Goal: Task Accomplishment & Management: Manage account settings

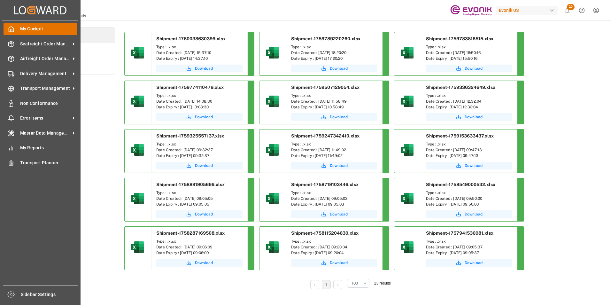
click at [32, 28] on span "My Cockpit" at bounding box center [48, 29] width 57 height 7
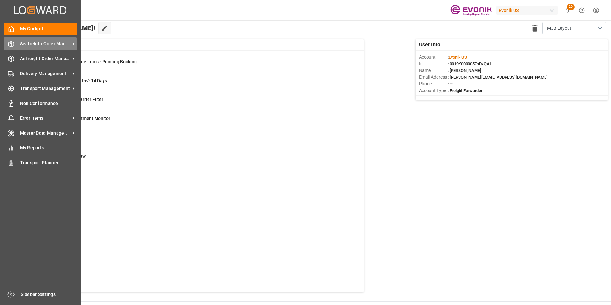
click at [38, 42] on span "Seafreight Order Management" at bounding box center [45, 44] width 51 height 7
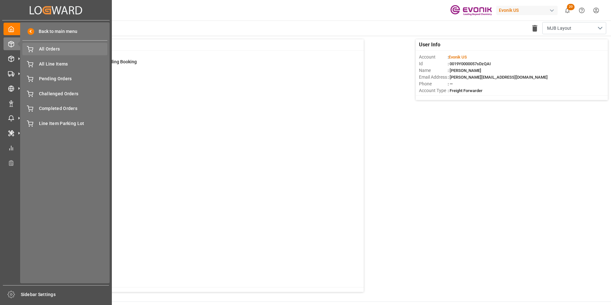
click at [52, 47] on span "All Orders" at bounding box center [73, 49] width 69 height 7
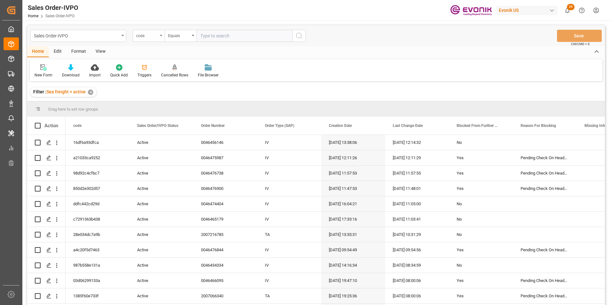
click at [161, 35] on icon "open menu" at bounding box center [161, 35] width 3 height 1
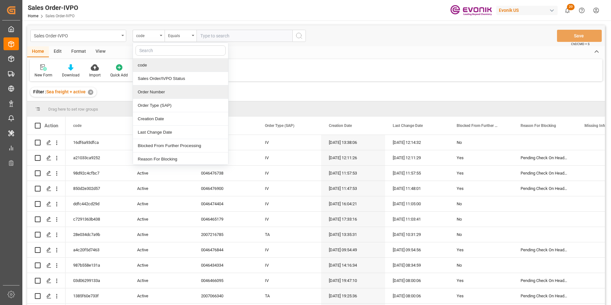
click at [153, 90] on div "Order Number" at bounding box center [180, 91] width 95 height 13
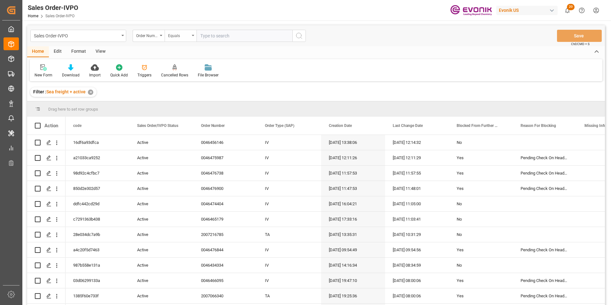
click at [194, 35] on icon "open menu" at bounding box center [193, 35] width 3 height 1
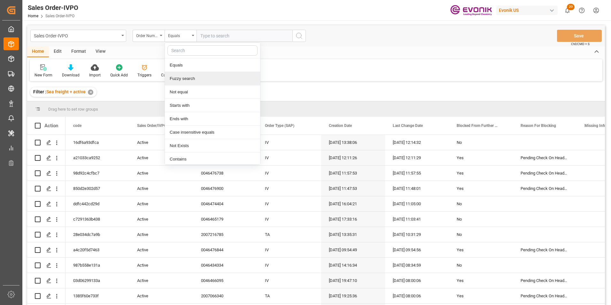
click at [175, 78] on div "Fuzzy search" at bounding box center [212, 78] width 95 height 13
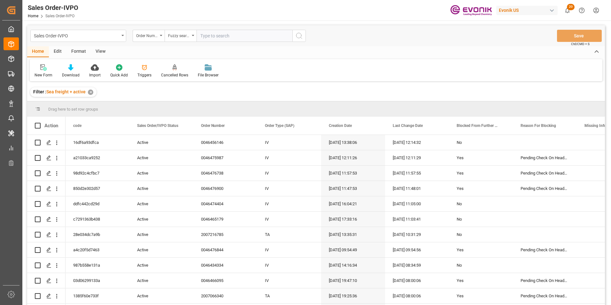
click at [219, 34] on input "text" at bounding box center [245, 36] width 96 height 12
paste input "2007123580"
type input "2007123580"
click at [299, 34] on icon "search button" at bounding box center [299, 36] width 8 height 8
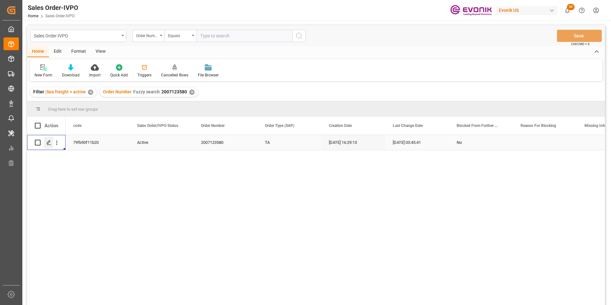
click at [47, 141] on icon "Press SPACE to select this row." at bounding box center [48, 142] width 5 height 5
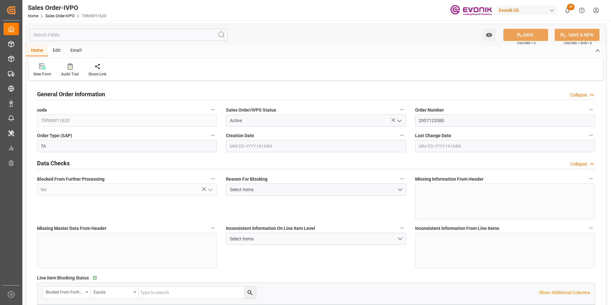
type input "DOCAU"
type input "0"
type input "1"
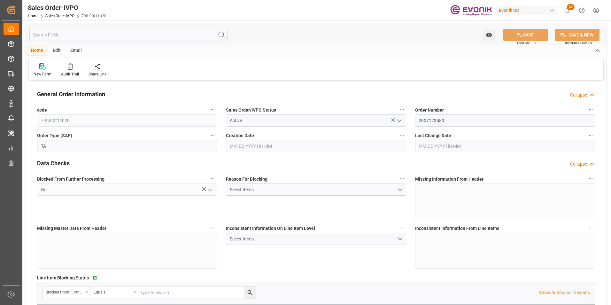
type input "4739.52"
type input "45.8938"
type input "19000"
type input "60"
type input "[DATE] 16:29"
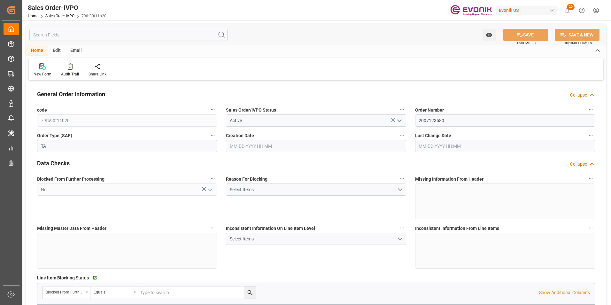
type input "[DATE] 03:45"
click at [144, 66] on icon at bounding box center [146, 66] width 4 height 6
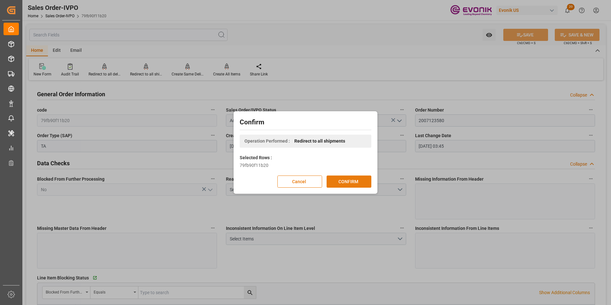
click at [346, 183] on button "CONFIRM" at bounding box center [349, 181] width 45 height 12
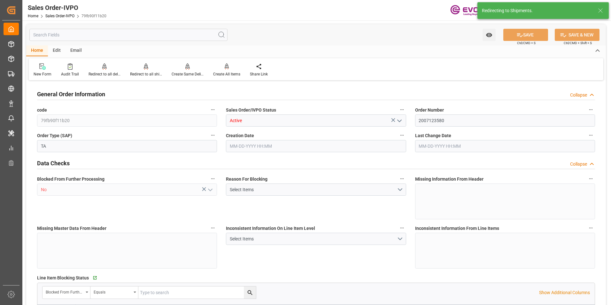
type input "DOCAU"
type input "0"
type input "1"
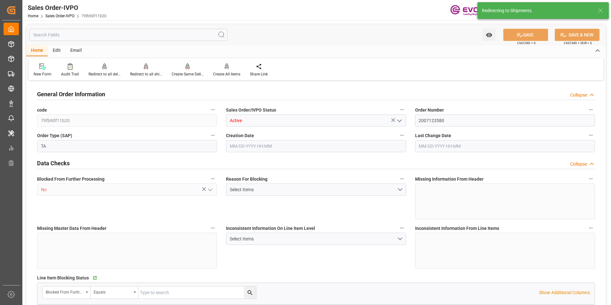
type input "4739.52"
type input "45.8938"
type input "19000"
type input "60"
type input "[DATE] 16:29"
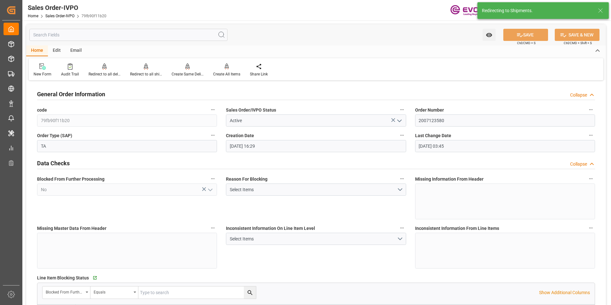
type input "[DATE] 03:45"
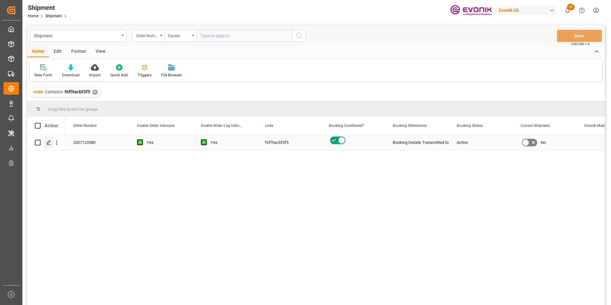
click at [47, 140] on icon "Press SPACE to select this row." at bounding box center [48, 142] width 5 height 5
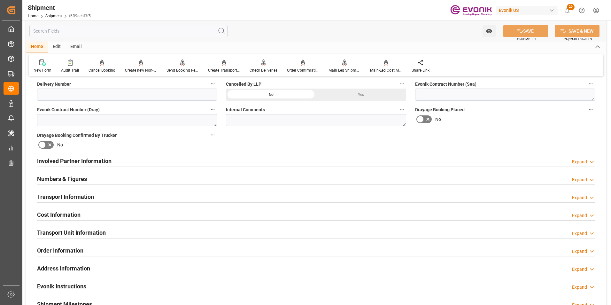
scroll to position [288, 0]
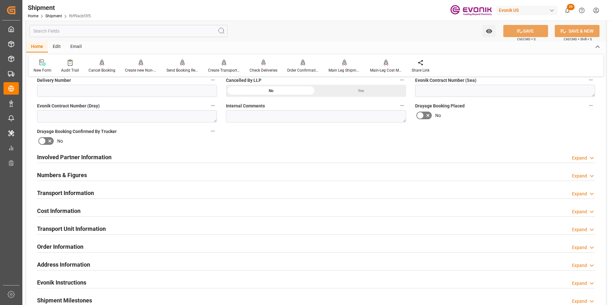
drag, startPoint x: 292, startPoint y: 190, endPoint x: 295, endPoint y: 187, distance: 3.9
click at [292, 190] on div "Transport Information Expand" at bounding box center [316, 192] width 558 height 12
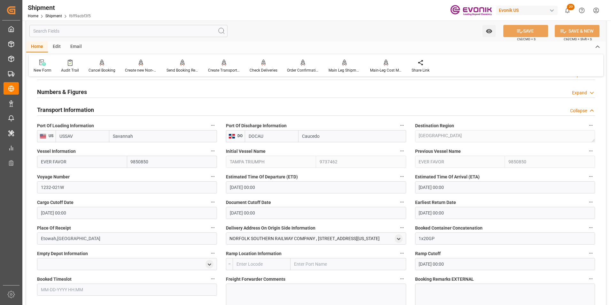
scroll to position [384, 0]
